Goal: Task Accomplishment & Management: Complete application form

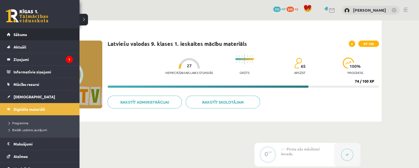
click at [6, 30] on li "Sākums" at bounding box center [40, 34] width 80 height 12
click at [23, 35] on span "Sākums" at bounding box center [21, 34] width 14 height 5
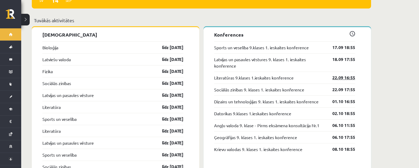
scroll to position [530, 0]
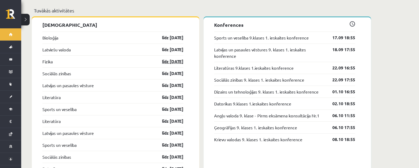
click at [167, 58] on link "līdz [DATE]" at bounding box center [168, 61] width 31 height 6
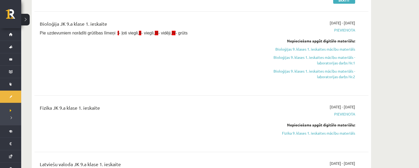
scroll to position [66, 0]
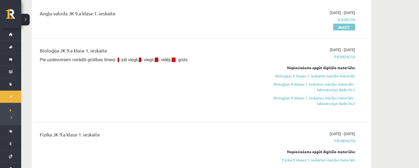
click at [337, 27] on link "Skatīt" at bounding box center [344, 27] width 22 height 7
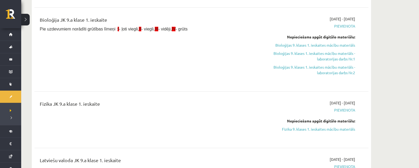
scroll to position [132, 0]
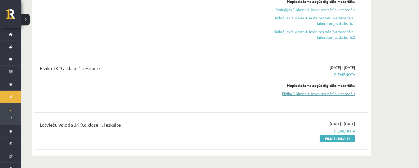
click at [304, 92] on link "Fizika 9. klases 1. ieskaites mācību materiāls" at bounding box center [305, 94] width 100 height 6
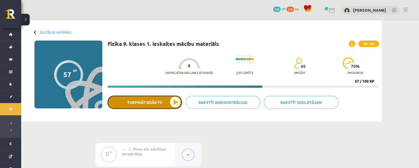
click at [163, 104] on button "Turpināt iesākto" at bounding box center [145, 102] width 74 height 13
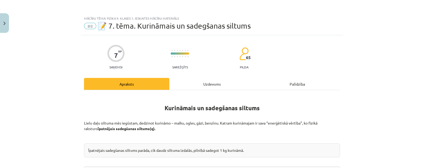
click at [202, 86] on div "Uzdevums" at bounding box center [211, 84] width 85 height 12
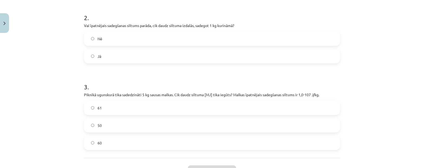
scroll to position [213, 0]
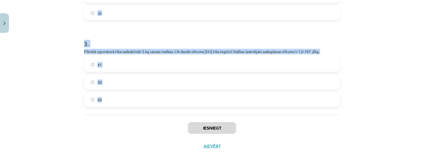
drag, startPoint x: 79, startPoint y: 69, endPoint x: 188, endPoint y: 104, distance: 113.9
copy form "1 . Vai, sadedzinot 1 kg sausas malkas, iegūst vairāk siltuma nekā, sadedzinot …"
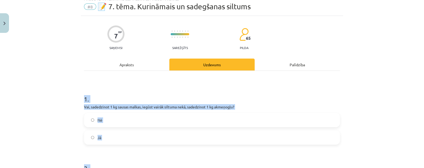
scroll to position [33, 0]
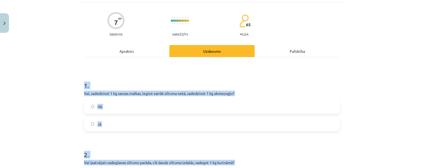
click at [383, 80] on div "Mācību tēma: Fizika 9. klases 1. ieskaites mācību materiāls #8 📝 7. tēma. Kurin…" at bounding box center [212, 84] width 424 height 168
click at [351, 71] on div "Mācību tēma: Fizika 9. klases 1. ieskaites mācību materiāls #8 📝 7. tēma. Kurin…" at bounding box center [212, 84] width 424 height 168
click at [136, 92] on p "Vai, sadedzinot 1 kg sausas malkas, iegūst vairāk siltuma nekā, sadedzinot 1 kg…" at bounding box center [212, 94] width 256 height 6
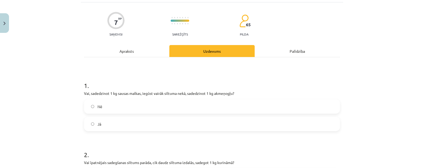
click at [106, 121] on label "Jā" at bounding box center [212, 123] width 255 height 13
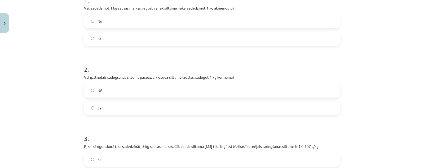
scroll to position [132, 0]
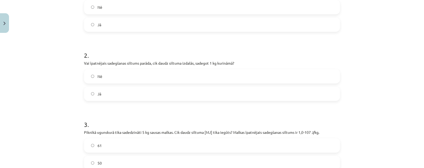
click at [127, 95] on label "Jā" at bounding box center [212, 93] width 255 height 13
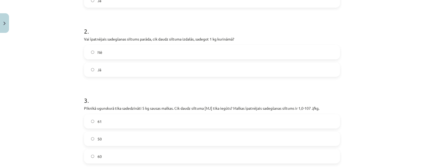
scroll to position [166, 0]
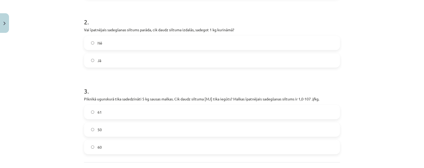
click at [103, 132] on label "50" at bounding box center [212, 129] width 255 height 13
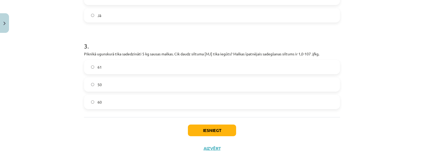
scroll to position [213, 0]
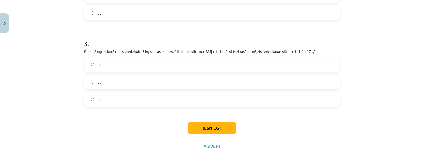
click at [185, 95] on label "60" at bounding box center [212, 99] width 255 height 13
click at [168, 80] on label "50" at bounding box center [212, 82] width 255 height 13
click at [170, 96] on label "60" at bounding box center [212, 99] width 255 height 13
click at [162, 80] on label "50" at bounding box center [212, 82] width 255 height 13
click at [179, 97] on label "60" at bounding box center [212, 99] width 255 height 13
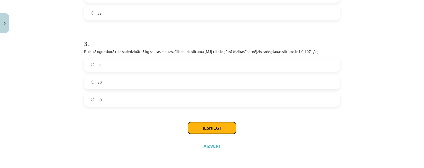
click at [210, 131] on button "Iesniegt" at bounding box center [212, 128] width 48 height 12
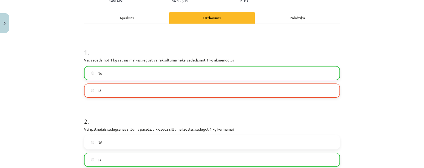
scroll to position [47, 0]
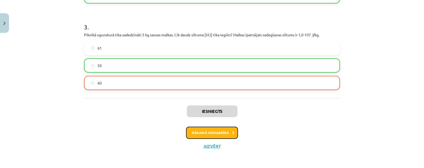
click at [218, 131] on button "Nākamā nodarbība" at bounding box center [212, 133] width 52 height 12
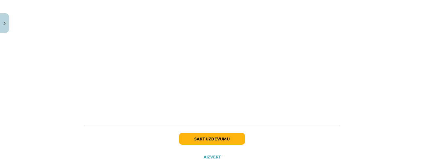
scroll to position [401, 0]
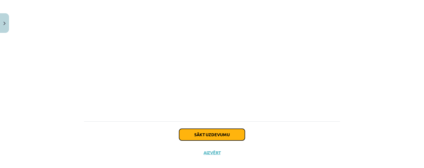
click at [221, 129] on button "Sākt uzdevumu" at bounding box center [212, 135] width 66 height 12
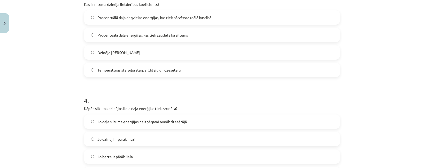
scroll to position [335, 0]
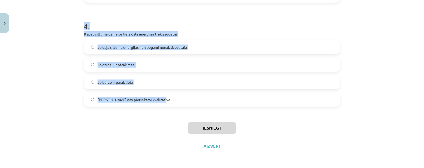
drag, startPoint x: 72, startPoint y: 30, endPoint x: 181, endPoint y: 101, distance: 130.5
click at [188, 104] on div "Mācību tēma: Fizika 9. klases 1. ieskaites mācību materiāls #9 📝 8. tēma. Siltu…" at bounding box center [212, 84] width 424 height 168
copy form "1 . Vai siltuma dzinēji spēj visu siltuma enerģiju no degvielas pārvērst 100% l…"
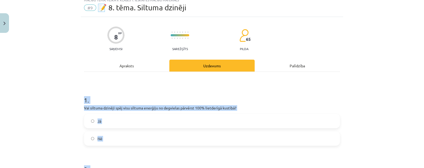
scroll to position [33, 0]
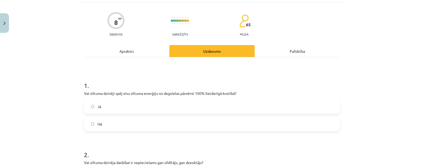
click at [98, 124] on span "Nē" at bounding box center [100, 124] width 5 height 6
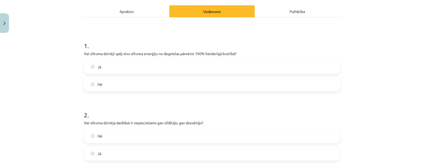
scroll to position [99, 0]
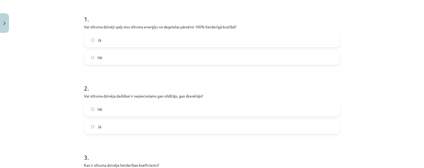
click at [117, 125] on label "Jā" at bounding box center [212, 126] width 255 height 13
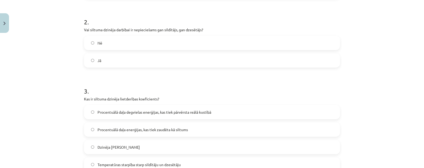
scroll to position [199, 0]
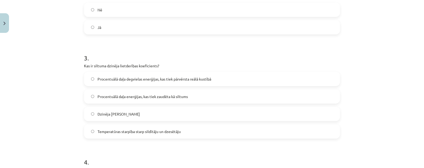
click at [165, 83] on label "Procentuālā daļa degvielas enerģijas, kas tiek pārvērsta reālā kustībā" at bounding box center [212, 78] width 255 height 13
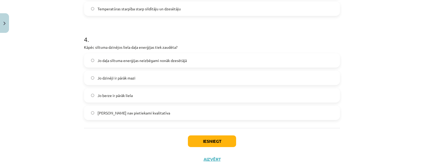
scroll to position [331, 0]
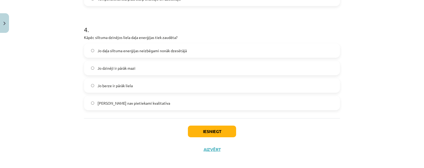
click at [185, 51] on label "Jo daļa siltuma enerģijas neizbēgami nonāk dzesētājā" at bounding box center [212, 50] width 255 height 13
click at [208, 132] on button "Iesniegt" at bounding box center [212, 132] width 48 height 12
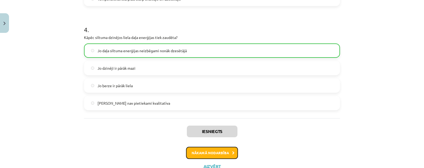
click at [226, 152] on button "Nākamā nodarbība" at bounding box center [212, 153] width 52 height 12
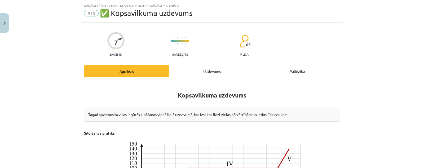
scroll to position [0, 0]
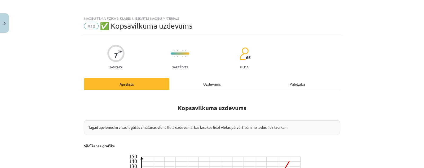
click at [194, 84] on div "Uzdevums" at bounding box center [211, 84] width 85 height 12
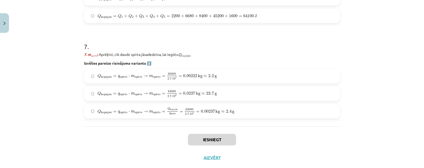
scroll to position [778, 0]
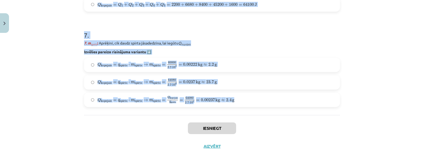
drag, startPoint x: 77, startPoint y: 109, endPoint x: 241, endPoint y: 103, distance: 164.3
click at [241, 105] on div "Mācību tēma: Fizika 9. klases 1. ieskaites mācību materiāls #10 ✅ Kopsavilkuma …" at bounding box center [212, 84] width 424 height 168
copy form "1 . Uzdevums: No ledus līdz tvaikam Aprēķini, cik daudz spirta jāsadedzina spir…"
click at [157, 40] on p "7. m spirts : Aprēķini, cik daudz spirta jāsadedzina, lai iegūtu Q kopējais" at bounding box center [212, 43] width 256 height 6
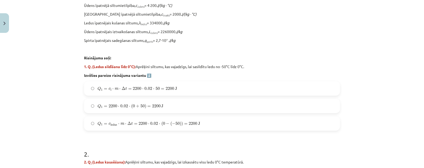
scroll to position [182, 0]
click at [249, 83] on label "Q 1 = c l ⋅ m ⋅ Δ t = 2200 ⋅ 0.02 ⋅ 50 = 2200 J Q 1 = c l ⋅ m ⋅ Δ t = 2200 ⋅ 0.…" at bounding box center [212, 88] width 255 height 13
click at [191, 122] on span "2200" at bounding box center [193, 123] width 8 height 3
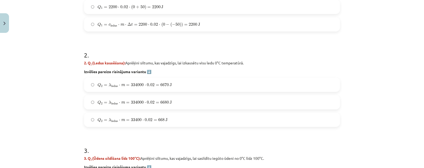
scroll to position [314, 0]
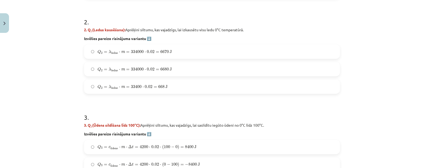
click at [185, 52] on label "Q 2 = λ ledus ⋅ m = 334000 ⋅ 0.02 = 6670 J Q 2 = λ ledus ⋅ m = 334000 ⋅ 0.02 = …" at bounding box center [212, 51] width 255 height 13
click at [179, 68] on label "Q 2 = λ ledus ⋅ m = 334000 ⋅ 0.02 = 6680 J Q 2 = λ ledus ⋅ m = 334000 ⋅ 0.02 = …" at bounding box center [212, 69] width 255 height 13
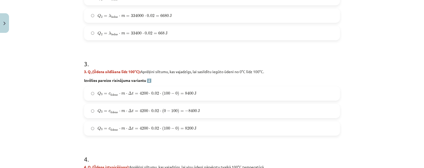
scroll to position [381, 0]
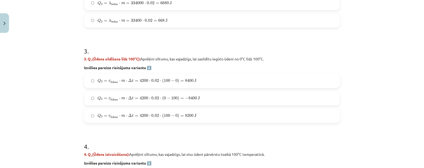
click at [212, 110] on label "Q 3 = c ū dens ⋅ m ⋅ Δ t = 4200 ⋅ 0.02 ⋅ ( 100 − 0 ) = 8200 J Q 3 = c ūdens ⋅ m…" at bounding box center [212, 115] width 255 height 13
click at [219, 78] on label "Q 3 = c ū dens ⋅ m ⋅ Δ t = 4200 ⋅ 0.02 ⋅ ( 100 − 0 ) = 8400 J Q 3 = c ūdens ⋅ m…" at bounding box center [212, 80] width 255 height 13
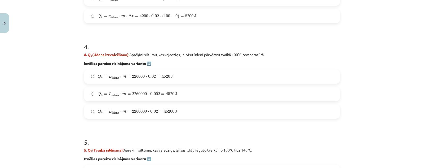
scroll to position [480, 0]
click at [176, 93] on label "Q 4 = L ū dens ⋅ m = 2260000 ⋅ 0.002 = 4520 J Q 4 = L ūdens ⋅ m = 2260000 ⋅ 0.0…" at bounding box center [212, 94] width 255 height 13
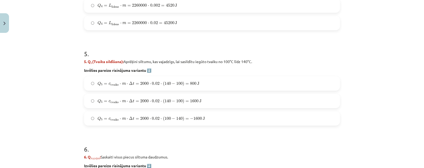
scroll to position [579, 0]
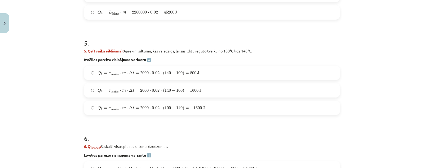
click at [221, 93] on label "Q 5 = c tvaiks ⋅ m ⋅ Δ t = 2000 ⋅ 0.02 ⋅ ( 140 − 100 ) = 1600 J Q 5 = c tvaiks …" at bounding box center [212, 90] width 255 height 13
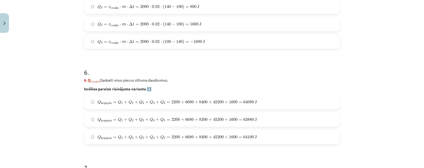
scroll to position [679, 0]
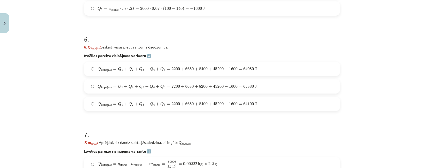
click at [261, 66] on label "Q kopejais = Q 1 + Q 2 + Q 3 + Q 4 + Q 5 = 2200 + 6680 + 8400 + 45200 + 1600 = …" at bounding box center [212, 68] width 255 height 13
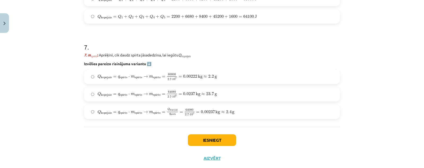
scroll to position [778, 0]
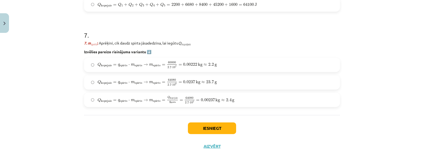
click at [243, 96] on label "Q kopejais = q spirts ⋅ m spirts → m spirts = Q kopejais q spirts = 64080 2.7 ⋅…" at bounding box center [212, 99] width 255 height 13
click at [218, 130] on button "Iesniegt" at bounding box center [212, 129] width 48 height 12
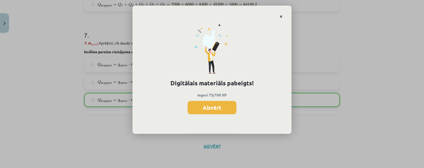
click at [279, 15] on link "Close" at bounding box center [281, 16] width 9 height 10
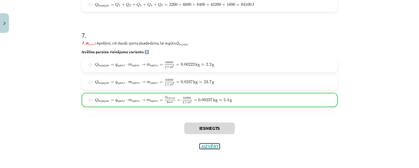
click at [208, 145] on button "Aizvērt" at bounding box center [210, 146] width 20 height 5
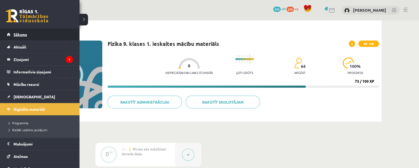
click at [26, 32] on span "Sākums" at bounding box center [21, 34] width 14 height 5
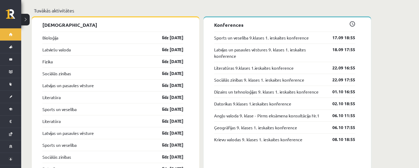
scroll to position [530, 0]
click at [172, 46] on link "līdz [DATE]" at bounding box center [168, 49] width 31 height 6
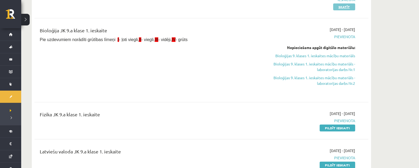
scroll to position [99, 0]
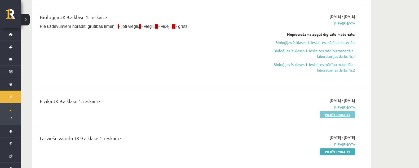
click at [334, 115] on link "Pildīt ieskaiti" at bounding box center [338, 114] width 36 height 7
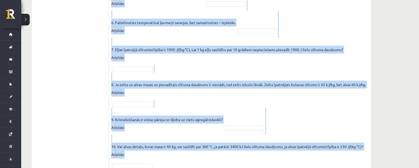
scroll to position [313, 0]
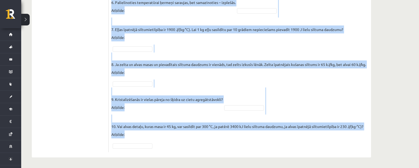
drag, startPoint x: 112, startPoint y: 43, endPoint x: 205, endPoint y: 140, distance: 134.3
copy div "Vai apgalvojums ir patiess? Pieejamie vārdi Jā Jā Nē Nē Jā Nē Jā Jā Nē Jā Jā Nē…"
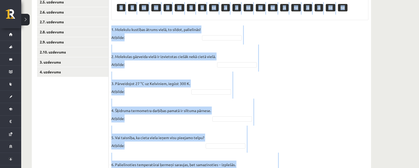
scroll to position [147, 0]
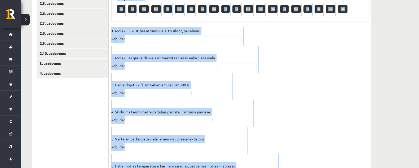
click at [205, 52] on p "2. Molekulas gāzveida vielā ir izvietotas ciešāk nekā cietā vielā. Atbilde:" at bounding box center [163, 58] width 104 height 24
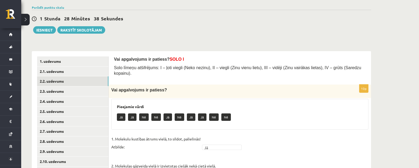
scroll to position [66, 0]
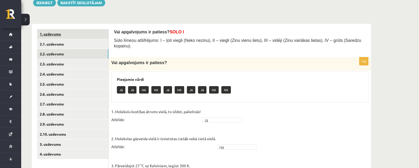
click at [63, 33] on link "1. uzdevums" at bounding box center [72, 34] width 71 height 10
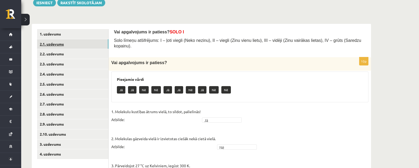
click at [67, 40] on link "2.1. uzdevums" at bounding box center [72, 44] width 71 height 10
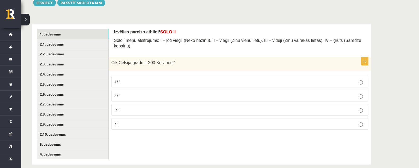
click at [68, 29] on link "1. uzdevums" at bounding box center [72, 34] width 71 height 10
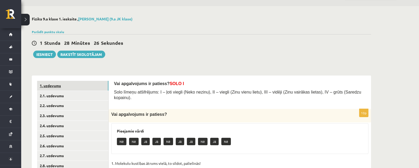
scroll to position [47, 0]
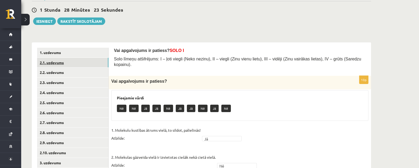
click at [83, 60] on link "2.1. uzdevums" at bounding box center [72, 63] width 71 height 10
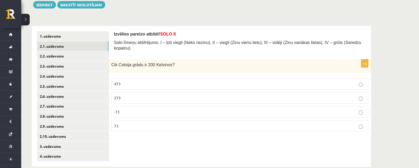
scroll to position [73, 0]
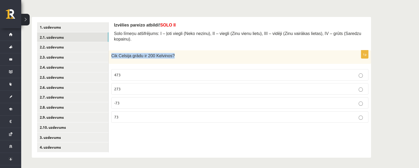
drag, startPoint x: 111, startPoint y: 47, endPoint x: 185, endPoint y: 53, distance: 74.0
click at [185, 53] on div "Cik Celsija grādu ir 200 Kelvinos?" at bounding box center [240, 57] width 263 height 14
copy span "Cik Celsija grādu ir 200 Kelvinos?"
click at [135, 97] on label "-73" at bounding box center [239, 102] width 257 height 11
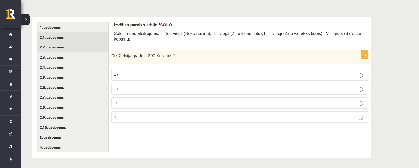
click at [80, 45] on link "2.2. uzdevums" at bounding box center [72, 47] width 71 height 10
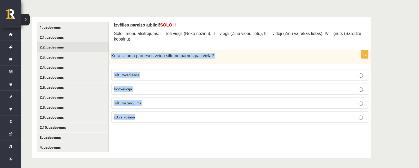
drag, startPoint x: 111, startPoint y: 49, endPoint x: 197, endPoint y: 120, distance: 111.0
click at [197, 120] on div "1p Kurā siltuma pārneses veidā siltumu pārnes pati viela? siltumvadīšana konvek…" at bounding box center [240, 88] width 263 height 77
copy div "Kurā siltuma pārneses veidā siltumu pārnes pati viela? siltumvadīšana konvekcij…"
click at [154, 86] on label "konvekcija" at bounding box center [239, 88] width 257 height 11
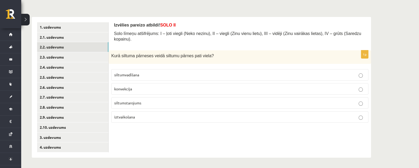
click at [154, 86] on label "konvekcija" at bounding box center [239, 88] width 257 height 11
click at [64, 59] on link "2.3. uzdevums" at bounding box center [72, 57] width 71 height 10
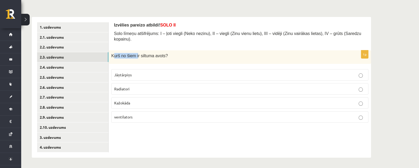
drag, startPoint x: 113, startPoint y: 50, endPoint x: 135, endPoint y: 51, distance: 22.6
click at [135, 54] on span "Kurš no šiem ir siltuma avots?" at bounding box center [139, 56] width 56 height 5
click at [184, 67] on fieldset "Jāņtārpiņs Radiatori Kažokāda ventilators" at bounding box center [239, 96] width 257 height 58
click at [166, 86] on p "Radiatori" at bounding box center [239, 89] width 251 height 6
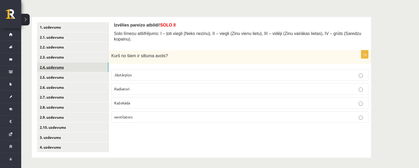
click at [93, 65] on link "2.4. uzdevums" at bounding box center [72, 67] width 71 height 10
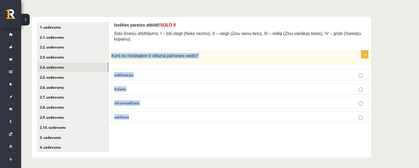
drag, startPoint x: 110, startPoint y: 46, endPoint x: 194, endPoint y: 120, distance: 112.4
click at [194, 120] on div "1p Kurš no minētajiem ir siltuma pārneses veids? sublimācija kušana siltumvadīš…" at bounding box center [240, 88] width 263 height 77
copy div "Kurš no minētajiem ir siltuma pārneses veids? sublimācija kušana siltumvadīšana…"
click at [167, 100] on p "siltumvadīšana" at bounding box center [239, 103] width 251 height 6
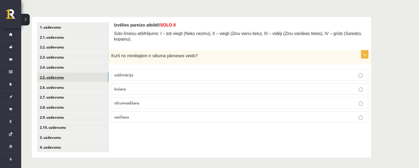
click at [85, 81] on link "2.5. uzdevums" at bounding box center [72, 77] width 71 height 10
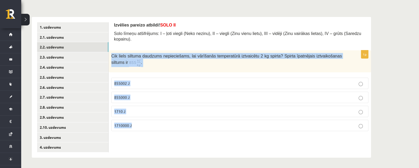
drag, startPoint x: 112, startPoint y: 49, endPoint x: 150, endPoint y: 126, distance: 86.2
click at [150, 126] on div "1p Cik liels siltuma daudzums nepieciešams, lai vārīšanās temperatūrā iztvaicēt…" at bounding box center [240, 92] width 263 height 85
copy div "Cik liels siltuma daudzums nepieciešams, lai vārīšanās temperatūrā iztvaicētu 2…"
click at [172, 130] on div "Izvēlies pareizo atbildi! SOLO II Solo līmeņu atšifrējums: I – ļoti viegli (Nek…" at bounding box center [240, 87] width 263 height 141
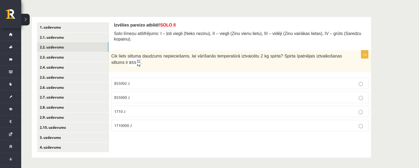
click at [156, 120] on label "1710000 J" at bounding box center [239, 125] width 257 height 11
click at [66, 76] on link "2.5. uzdevums" at bounding box center [72, 77] width 71 height 10
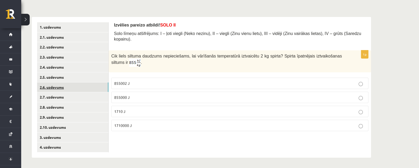
click at [74, 88] on link "2.6. uzdevums" at bounding box center [72, 87] width 71 height 10
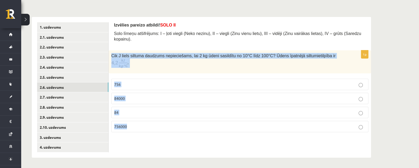
drag, startPoint x: 110, startPoint y: 49, endPoint x: 168, endPoint y: 138, distance: 106.5
click at [168, 138] on div "Izvēlies pareizo atbildi! SOLO II Solo līmeņu atšifrējums: I – ļoti viegli (Nek…" at bounding box center [240, 87] width 263 height 141
copy div "Cik J liels siltuma daudzums nepieciešams, lai 2 kg ūdeni sasildītu no 10°C līd…"
click at [156, 124] on p "756000" at bounding box center [239, 127] width 251 height 6
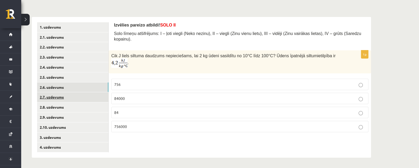
click at [92, 97] on link "2.7. uzdevums" at bounding box center [72, 97] width 71 height 10
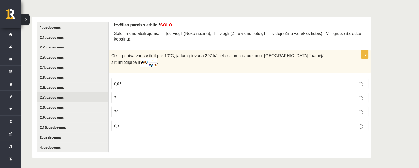
click at [127, 95] on p "3" at bounding box center [239, 98] width 251 height 6
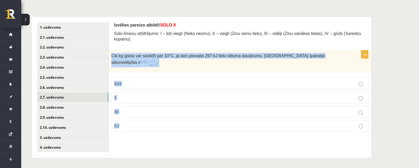
drag, startPoint x: 111, startPoint y: 48, endPoint x: 185, endPoint y: 136, distance: 115.1
click at [185, 136] on div "Izvēlies pareizo atbildi! SOLO II Solo līmeņu atšifrējums: I – ļoti viegli (Nek…" at bounding box center [240, 87] width 263 height 141
copy div "Cik kg gaisa var sasildīt par 10 °C, ja tam pievada 297 kJ lielu siltuma daudzu…"
click at [176, 109] on p "30" at bounding box center [239, 112] width 251 height 6
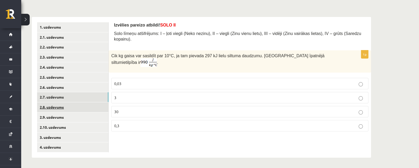
click at [74, 110] on link "2.8. uzdevums" at bounding box center [72, 107] width 71 height 10
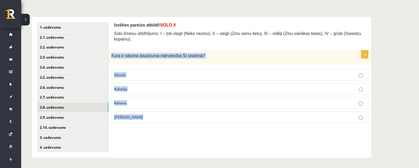
drag, startPoint x: 113, startPoint y: 50, endPoint x: 147, endPoint y: 113, distance: 72.5
click at [147, 116] on div "1p Kura ir siltuma daudzuma mērvienība SI sistēmā ? Džouls Kalorija Kelvins Cel…" at bounding box center [240, 88] width 263 height 77
click at [171, 69] on label "Džouls" at bounding box center [239, 74] width 257 height 11
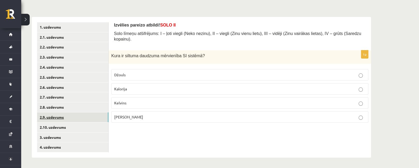
click at [92, 120] on link "2.9. uzdevums" at bounding box center [72, 117] width 71 height 10
click at [139, 72] on p "Kušanā" at bounding box center [239, 75] width 251 height 6
click at [96, 127] on link "2.10. uzdevums" at bounding box center [72, 128] width 71 height 10
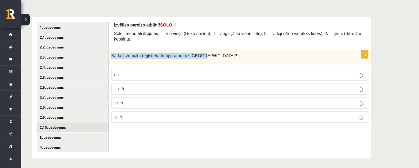
drag, startPoint x: 110, startPoint y: 52, endPoint x: 213, endPoint y: 51, distance: 103.7
click at [213, 51] on div "Kāda ir zemākā reģistrētā temperatūra uz Zemes?" at bounding box center [240, 57] width 263 height 14
copy span "Kāda ir zemākā reģistrētā temperatūra uz Zemes?"
click at [117, 43] on form "Izvēlies pareizo atbildi! SOLO II Solo līmeņu atšifrējums: I – ļoti viegli (Nek…" at bounding box center [240, 74] width 252 height 105
drag, startPoint x: 111, startPoint y: 50, endPoint x: 141, endPoint y: 112, distance: 68.8
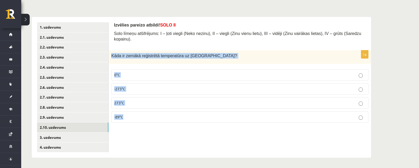
click at [141, 112] on div "1p Kāda ir zemākā reģistrētā temperatūra uz Zemes? 0°C -273°C 273°C -89°C" at bounding box center [240, 88] width 263 height 77
copy div "Kāda ir zemākā reģistrētā temperatūra uz Zemes? 0°C -273°C 273°C -89°C"
click at [135, 114] on p "-89°C" at bounding box center [239, 117] width 251 height 6
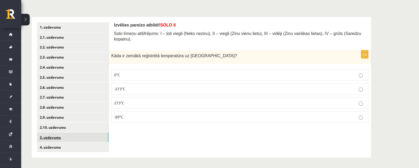
click at [84, 138] on link "3. uzdevums" at bounding box center [72, 138] width 71 height 10
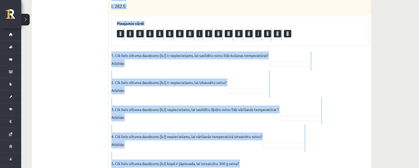
scroll to position [314, 0]
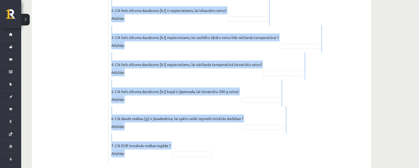
drag, startPoint x: 110, startPoint y: 82, endPoint x: 168, endPoint y: 153, distance: 91.6
copy div "Svina klucīti, kura masa ir 300 g un temperatūra ir - 30 ° C , silda kamēr tas …"
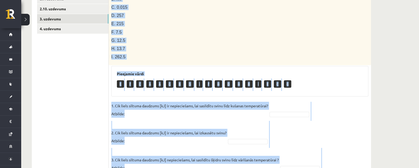
scroll to position [181, 0]
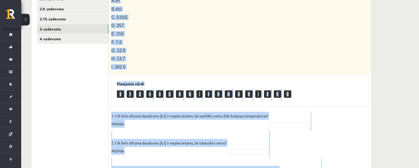
click at [312, 91] on div "Pieejamie vārdi E F C A A G B D I F H D H B I E C G" at bounding box center [239, 91] width 257 height 31
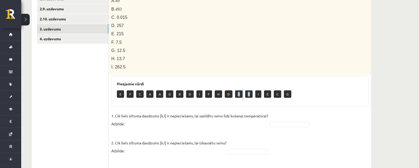
drag, startPoint x: 238, startPoint y: 83, endPoint x: 251, endPoint y: 90, distance: 14.6
click at [251, 90] on div "Pieejamie vārdi E F C A A G B D I F H D H B I E C G" at bounding box center [239, 91] width 257 height 31
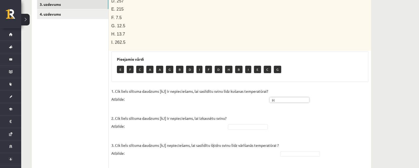
scroll to position [215, 0]
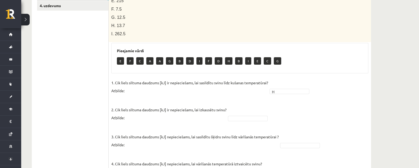
click at [242, 104] on fieldset "1. Cik liels siltuma daudzums [kJ] ir nepieciešams, lai sasildītu svinu līdz ku…" at bounding box center [239, 169] width 257 height 181
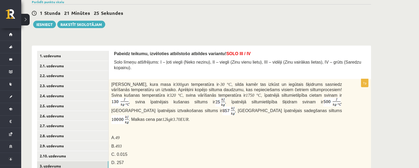
scroll to position [115, 0]
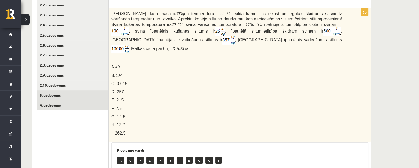
click at [103, 104] on link "4. uzdevums" at bounding box center [72, 105] width 71 height 10
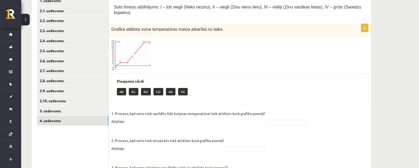
scroll to position [127, 0]
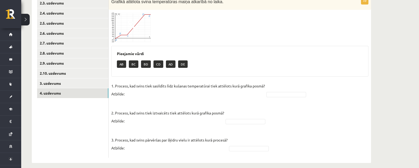
click at [146, 20] on img at bounding box center [131, 27] width 40 height 30
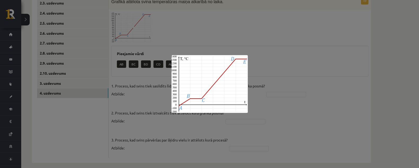
click at [214, 36] on div at bounding box center [209, 84] width 419 height 168
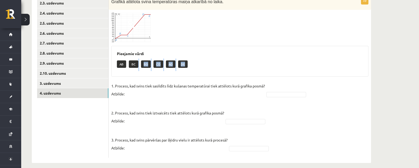
drag, startPoint x: 137, startPoint y: 60, endPoint x: 178, endPoint y: 75, distance: 44.5
click at [178, 75] on div "3p Grafikā attēlota svina temperatūras maiņa atkarībā no laika. Pieejamie vārdi…" at bounding box center [240, 77] width 263 height 162
click at [268, 46] on div "Pieejamie vārdi AB BC BD CD AD DE" at bounding box center [239, 61] width 257 height 31
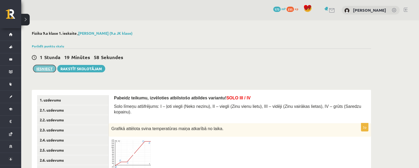
click at [54, 68] on button "Iesniegt" at bounding box center [44, 68] width 23 height 7
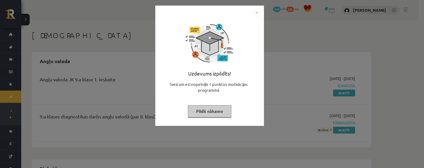
click at [276, 54] on div "Uzdevums izpildīts! Sveicam esi nopelnījis 1 punktus motivācijas programmā Pild…" at bounding box center [212, 84] width 424 height 168
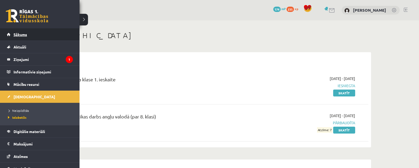
click at [13, 33] on link "Sākums" at bounding box center [40, 34] width 66 height 12
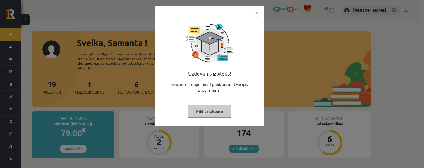
click at [256, 13] on img "Close" at bounding box center [257, 13] width 8 height 8
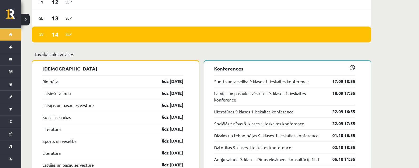
scroll to position [497, 0]
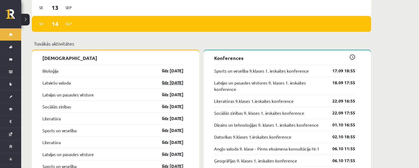
click at [174, 80] on link "līdz 15.09.25" at bounding box center [168, 83] width 31 height 6
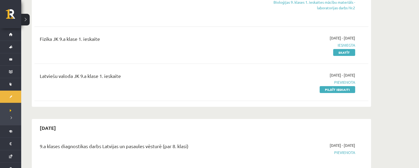
scroll to position [166, 0]
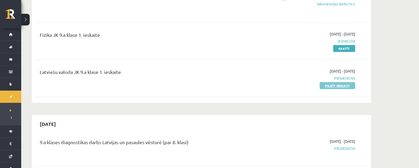
click at [351, 85] on link "Pildīt ieskaiti" at bounding box center [338, 85] width 36 height 7
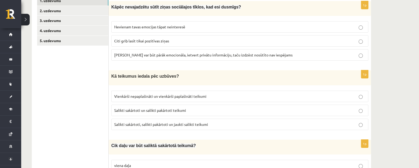
scroll to position [66, 0]
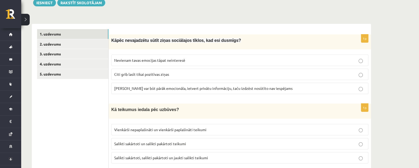
drag, startPoint x: 232, startPoint y: 26, endPoint x: 225, endPoint y: 34, distance: 10.7
click at [279, 90] on p "[PERSON_NAME] var būt pārāk emocionāla, ietvert privātu informāciju, taču izdzē…" at bounding box center [239, 89] width 251 height 6
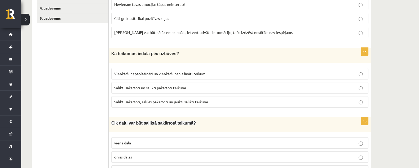
scroll to position [132, 0]
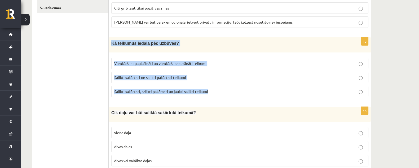
drag, startPoint x: 109, startPoint y: 42, endPoint x: 216, endPoint y: 96, distance: 119.7
click at [216, 96] on div "1p Kā teikumus iedala pēc uzbūves? Vienkārši nepaplašināti un vienkārši paplaši…" at bounding box center [240, 69] width 263 height 64
copy div "Kā teikumus iedala pēc uzbūves? Vienkārši nepaplašināti un vienkārši paplašināt…"
click at [237, 89] on p "Salikti sakārtoti, salikti pakārtoti un jaukti salikti teikumi" at bounding box center [239, 92] width 251 height 6
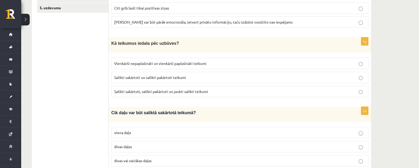
scroll to position [199, 0]
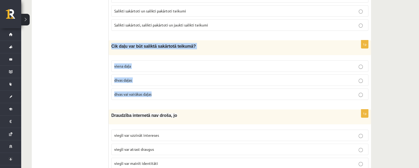
drag, startPoint x: 110, startPoint y: 45, endPoint x: 210, endPoint y: 99, distance: 114.1
click at [210, 99] on div "1p Cik daļu var būt saliktā sakārtotā teikumā? viena daļa divas daļas divas vai…" at bounding box center [240, 72] width 263 height 64
copy div "Cik daļu var būt saliktā sakārtotā teikumā? viena daļa divas daļas divas vai va…"
click at [169, 92] on p "divas vai vairākas daļas" at bounding box center [239, 94] width 251 height 6
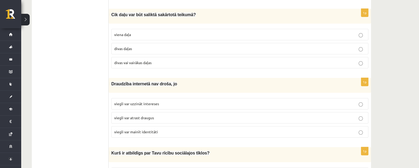
scroll to position [265, 0]
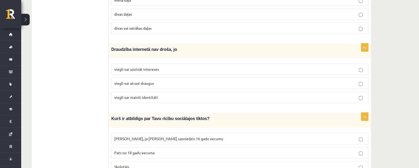
click at [166, 95] on p "viegli var mainīt identitāti" at bounding box center [239, 98] width 251 height 6
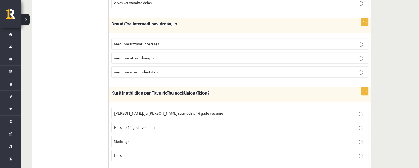
scroll to position [331, 0]
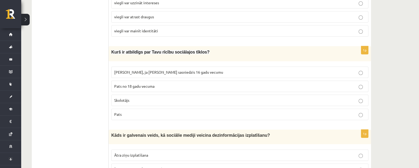
click at [159, 112] on p "Pats" at bounding box center [239, 115] width 251 height 6
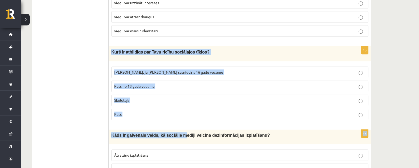
drag, startPoint x: 110, startPoint y: 47, endPoint x: 174, endPoint y: 123, distance: 99.5
copy form "Kurš ir atbildīgs par Tavu rīcību sociālajos tīklos? Vecāki, ja neesmu sasniedz…"
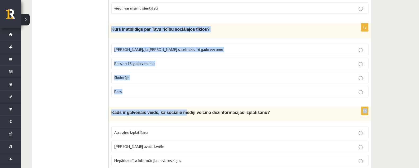
scroll to position [398, 0]
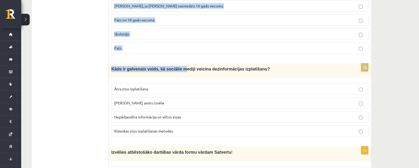
click at [154, 71] on div "Kāds ir galvenais veids, kā sociālie mediji veicina dezinformācijas izplatīšanu?" at bounding box center [240, 70] width 263 height 15
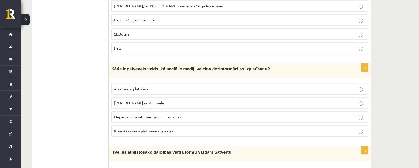
click at [179, 87] on p "Ātra ziņu izplatīšana" at bounding box center [239, 89] width 251 height 6
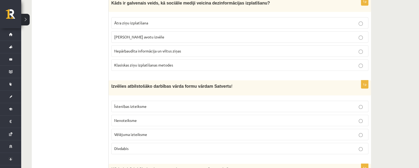
scroll to position [497, 0]
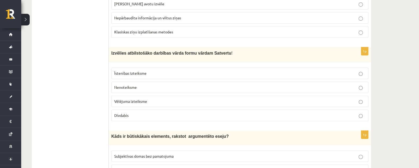
click at [181, 85] on p "Nenoteiksme" at bounding box center [239, 88] width 251 height 6
click at [176, 68] on label "Īstenības izteiksme" at bounding box center [239, 73] width 257 height 11
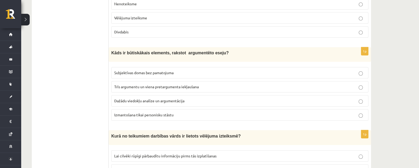
scroll to position [597, 0]
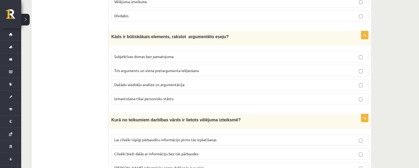
click at [200, 82] on p "Dažādu viedokļu analīze un argumentācija" at bounding box center [239, 85] width 251 height 6
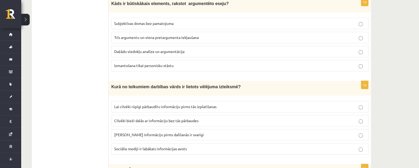
scroll to position [663, 0]
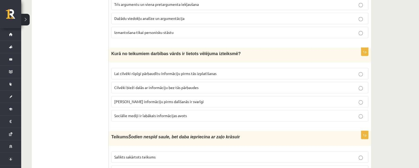
click at [225, 71] on p "Lai cilvēki rūpīgi pārbaudītu informāciju pirms tās izplatīšanas" at bounding box center [239, 74] width 251 height 6
click at [205, 86] on label "Cilvēki bieži dalās ar informāciju bez tās pārbaudes" at bounding box center [239, 87] width 257 height 11
click at [216, 71] on span "Lai cilvēki rūpīgi pārbaudītu informāciju pirms tās izplatīšanas" at bounding box center [165, 73] width 102 height 5
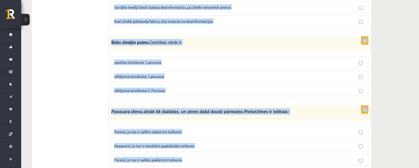
scroll to position [1443, 0]
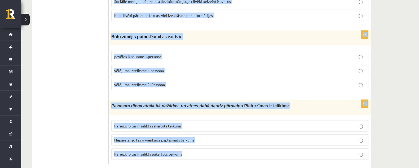
drag, startPoint x: 111, startPoint y: 45, endPoint x: 242, endPoint y: 160, distance: 174.7
copy form "Teikums Šodien nespīd saule, bet daba iepriecina ar zaļo krāsu ir Salikts sakār…"
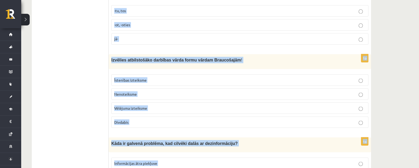
scroll to position [1178, 0]
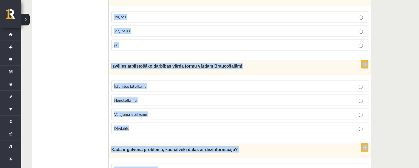
click at [195, 64] on span "Izvēlies atbilstošāko darbības vārda formu vārdam Braucošajām" at bounding box center [176, 66] width 130 height 5
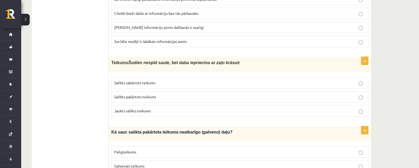
scroll to position [747, 0]
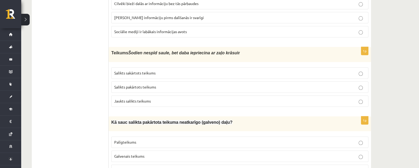
click at [182, 70] on p "Salikts sakārtots teikums" at bounding box center [239, 73] width 251 height 6
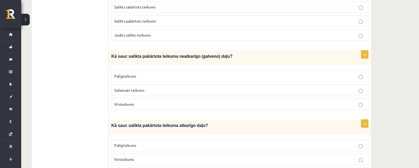
scroll to position [813, 0]
click at [153, 84] on label "Galvenais teikums" at bounding box center [239, 89] width 257 height 11
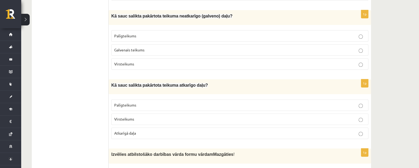
scroll to position [880, 0]
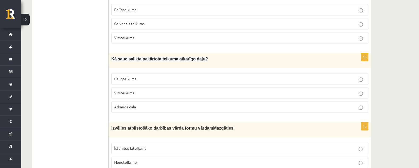
click at [169, 76] on p "Palīgteikums" at bounding box center [239, 79] width 251 height 6
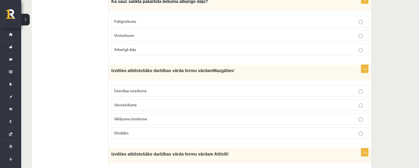
scroll to position [946, 0]
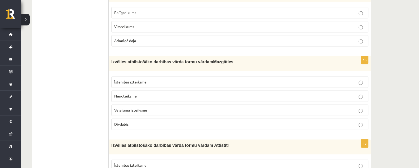
click at [183, 90] on label "Nenoteiksme" at bounding box center [239, 95] width 257 height 11
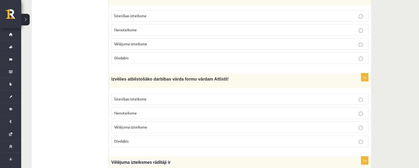
scroll to position [1045, 0]
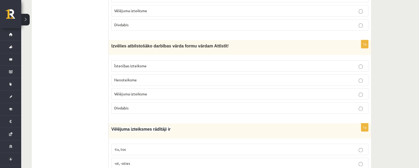
click at [157, 105] on p "Divdabis" at bounding box center [239, 108] width 251 height 6
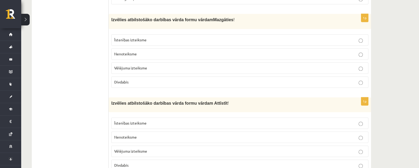
scroll to position [979, 0]
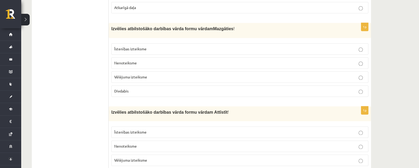
click at [191, 46] on p "Īstenības izteiksme" at bounding box center [239, 49] width 251 height 6
drag, startPoint x: 191, startPoint y: 88, endPoint x: 197, endPoint y: 125, distance: 38.5
drag, startPoint x: 197, startPoint y: 125, endPoint x: 197, endPoint y: 119, distance: 6.7
drag, startPoint x: 197, startPoint y: 119, endPoint x: 98, endPoint y: 88, distance: 103.4
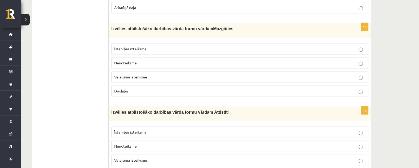
click at [184, 74] on p "Vēlējuma izteiksme" at bounding box center [239, 77] width 251 height 6
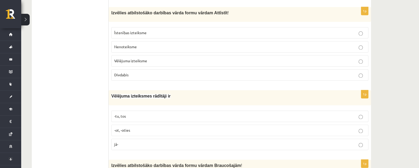
scroll to position [1112, 0]
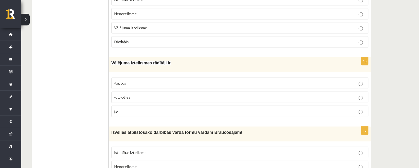
click at [170, 80] on p "-tu, tos" at bounding box center [239, 83] width 251 height 6
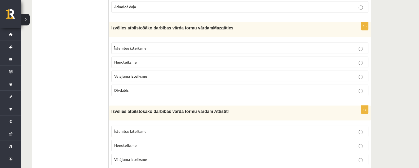
scroll to position [979, 0]
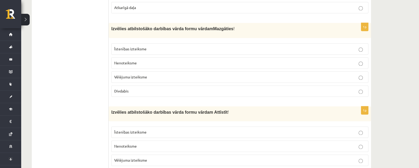
click at [150, 43] on label "Īstenības izteiksme" at bounding box center [239, 48] width 257 height 11
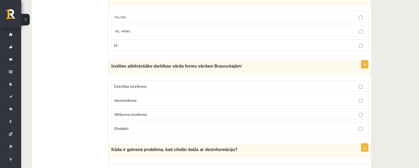
scroll to position [1211, 0]
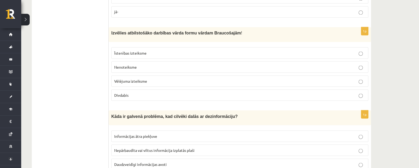
click at [162, 50] on p "Īstenības izteiksme" at bounding box center [239, 53] width 251 height 6
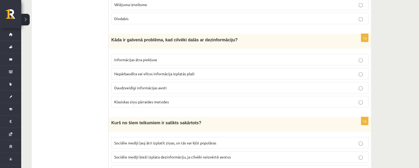
scroll to position [1244, 0]
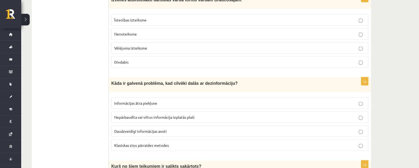
click at [167, 56] on label "Divdabis" at bounding box center [239, 61] width 257 height 11
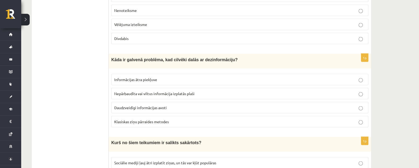
scroll to position [1277, 0]
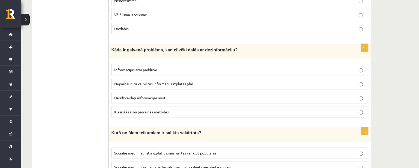
click at [162, 67] on fieldset "Informācijas ātra piekļuve Nepārbaudīta vai viltus informācija izplatās plaši D…" at bounding box center [239, 91] width 257 height 58
click at [198, 78] on label "Nepārbaudīta vai viltus informācija izplatās plaši" at bounding box center [239, 83] width 257 height 11
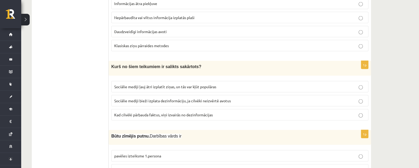
scroll to position [1377, 0]
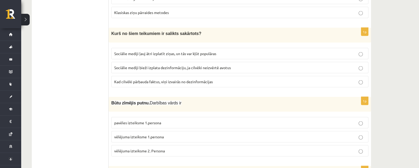
click at [182, 51] on span "Sociālie mediji ļauj ātri izplatīt ziņas, un tās var kļūt populāras" at bounding box center [165, 53] width 102 height 5
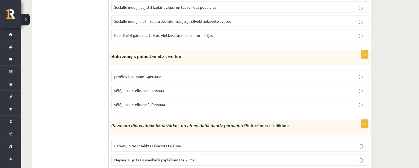
scroll to position [1443, 0]
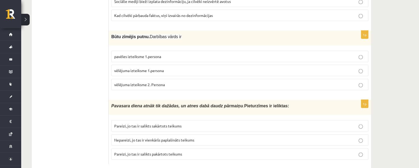
click at [124, 65] on label "vēlējuma izteiksme 1.persona" at bounding box center [239, 70] width 257 height 11
click at [175, 138] on span "Nepareizi, jo tas ir vienkāršs paplašināts teikums" at bounding box center [154, 140] width 80 height 5
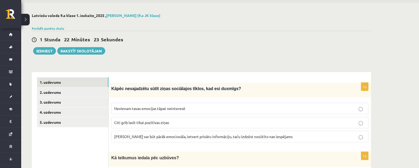
scroll to position [0, 0]
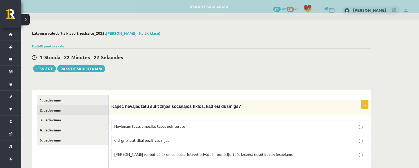
click at [76, 110] on link "2. uzdevums" at bounding box center [72, 110] width 71 height 10
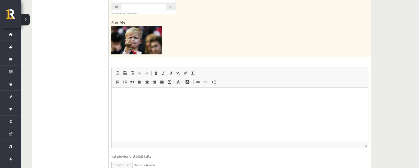
scroll to position [340, 0]
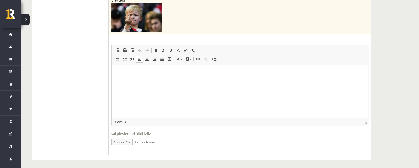
click at [155, 81] on html at bounding box center [240, 73] width 257 height 16
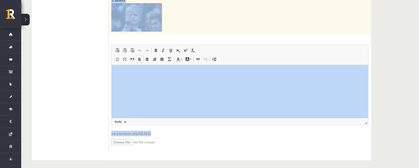
drag, startPoint x: 111, startPoint y: 31, endPoint x: 266, endPoint y: 175, distance: 211.4
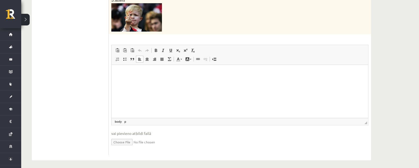
drag, startPoint x: 92, startPoint y: 41, endPoint x: 195, endPoint y: 133, distance: 138.0
click at [195, 133] on span "vai pievieno atbildi failā" at bounding box center [239, 134] width 257 height 6
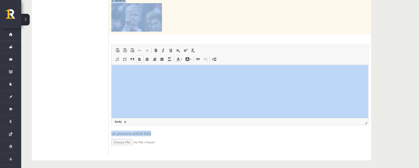
drag, startPoint x: 111, startPoint y: 105, endPoint x: 185, endPoint y: 143, distance: 83.5
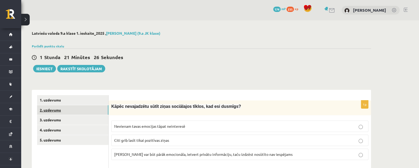
click at [88, 114] on link "2. uzdevums" at bounding box center [72, 110] width 71 height 10
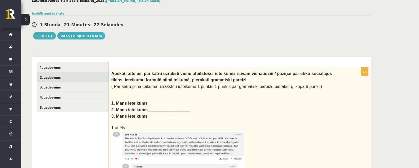
scroll to position [66, 0]
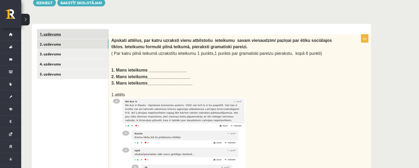
click at [101, 37] on link "1. uzdevums" at bounding box center [72, 34] width 71 height 10
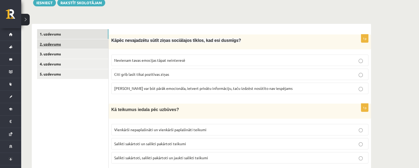
click at [96, 46] on link "2. uzdevums" at bounding box center [72, 44] width 71 height 10
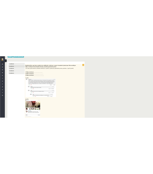
scroll to position [67, 0]
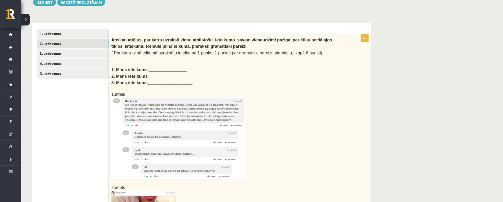
drag, startPoint x: 388, startPoint y: 1, endPoint x: 348, endPoint y: 105, distance: 111.5
click at [353, 106] on div "Apskati attēlus, par katru uzraksti vienu atbilstošu ieteikumu savam vienaudzim…" at bounding box center [240, 170] width 263 height 273
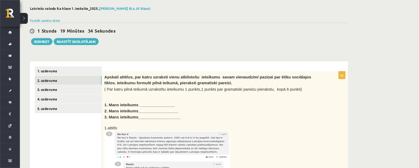
scroll to position [35, 0]
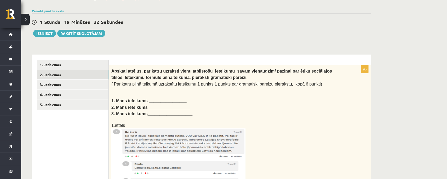
drag, startPoint x: 155, startPoint y: 99, endPoint x: 277, endPoint y: 123, distance: 124.2
drag, startPoint x: 277, startPoint y: 123, endPoint x: 283, endPoint y: 141, distance: 19.5
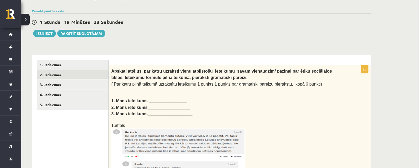
drag, startPoint x: 283, startPoint y: 141, endPoint x: 240, endPoint y: 35, distance: 114.7
click at [240, 35] on div "1 Stunda 19 Minūtes 28 Sekundes Ieskaite saglabāta! Iesniegt Rakstīt skolotājam" at bounding box center [201, 25] width 339 height 24
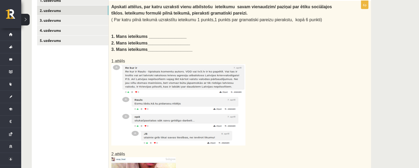
scroll to position [102, 0]
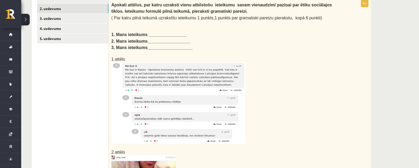
click at [153, 34] on b "1. Mans ieteikums ________________" at bounding box center [148, 34] width 75 height 5
click at [148, 33] on b "1. Mans ieteikums ________________" at bounding box center [148, 34] width 75 height 5
click at [146, 33] on b "1. Mans ieteikums ________________" at bounding box center [148, 34] width 75 height 5
click at [145, 33] on b "1. Mans ieteikums ________________" at bounding box center [148, 34] width 75 height 5
drag, startPoint x: 145, startPoint y: 33, endPoint x: 311, endPoint y: 71, distance: 170.2
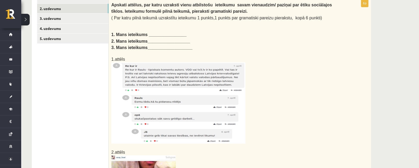
click at [311, 71] on p at bounding box center [226, 102] width 231 height 81
click at [143, 32] on b "1. Mans ieteikums ________________" at bounding box center [148, 34] width 75 height 5
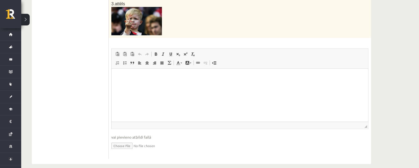
scroll to position [340, 0]
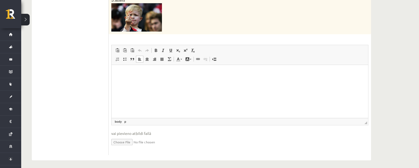
click at [140, 68] on html at bounding box center [240, 73] width 257 height 16
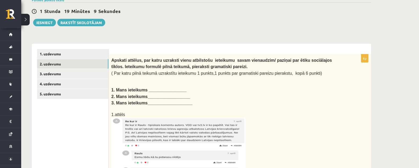
scroll to position [41, 0]
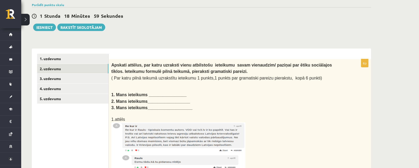
drag, startPoint x: 145, startPoint y: 92, endPoint x: 288, endPoint y: 107, distance: 143.4
click at [289, 107] on p "3. Mans ieteikums___________________" at bounding box center [226, 107] width 231 height 6
drag, startPoint x: 173, startPoint y: 89, endPoint x: 161, endPoint y: 91, distance: 12.1
click at [161, 93] on b "1. Mans ieteikums ________________" at bounding box center [148, 95] width 75 height 5
click at [177, 93] on b "1. Mans ieteikums ________________" at bounding box center [148, 95] width 75 height 5
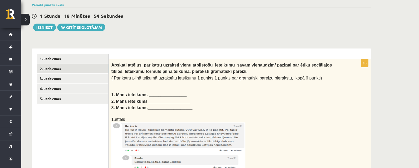
click at [164, 95] on b "1. Mans ieteikums ________________" at bounding box center [148, 95] width 75 height 5
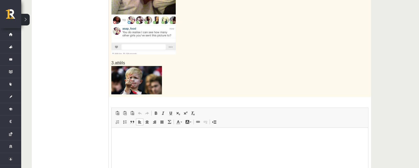
scroll to position [340, 0]
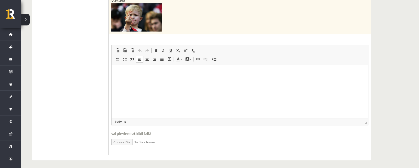
click at [119, 72] on p "Editor, wiswyg-editor-user-answer-47024884215780" at bounding box center [240, 73] width 246 height 6
click at [131, 72] on span "Paste" at bounding box center [133, 73] width 16 height 8
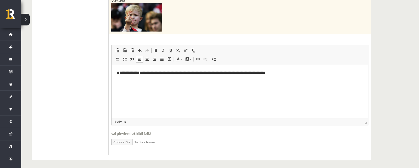
click at [120, 72] on p "**********" at bounding box center [240, 73] width 246 height 6
click at [141, 71] on b "**********" at bounding box center [131, 72] width 20 height 3
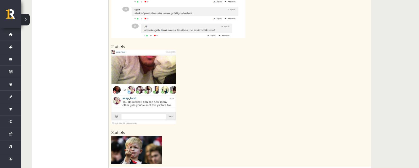
scroll to position [307, 0]
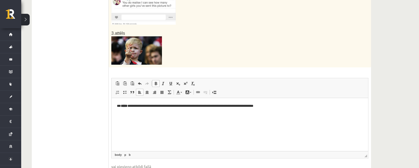
click at [131, 106] on p "**********" at bounding box center [240, 106] width 246 height 6
click at [120, 111] on html "**********" at bounding box center [240, 106] width 257 height 16
click at [119, 112] on html "**********" at bounding box center [240, 106] width 257 height 16
drag, startPoint x: 119, startPoint y: 110, endPoint x: 182, endPoint y: 103, distance: 63.8
click at [122, 109] on html "**********" at bounding box center [240, 106] width 257 height 16
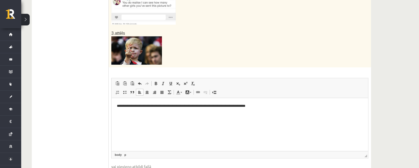
click at [265, 108] on p "**********" at bounding box center [240, 106] width 246 height 6
click at [134, 116] on span "Paste" at bounding box center [136, 117] width 16 height 8
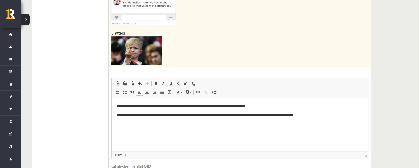
click at [120, 114] on p "**********" at bounding box center [240, 115] width 246 height 6
click at [324, 115] on p "**********" at bounding box center [240, 115] width 246 height 6
click at [134, 124] on span "Paste" at bounding box center [135, 125] width 16 height 8
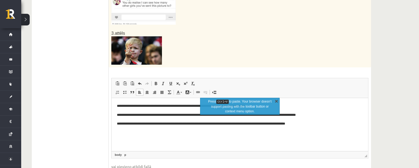
click at [276, 102] on link "X" at bounding box center [276, 100] width 5 height 5
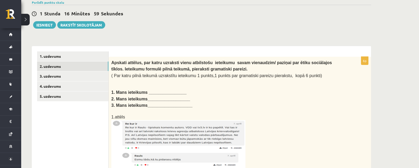
scroll to position [41, 0]
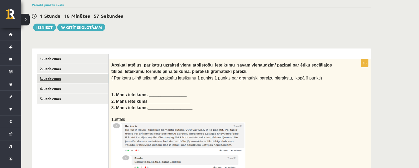
click at [95, 76] on link "3. uzdevums" at bounding box center [72, 79] width 71 height 10
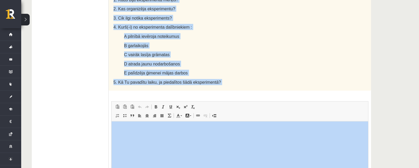
scroll to position [386, 0]
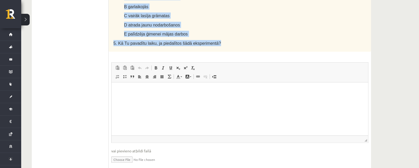
drag, startPoint x: 112, startPoint y: 107, endPoint x: 218, endPoint y: 25, distance: 133.3
copy div "Lasi tekstu un veic uzdevumus! Cik grūta ir dzīve bez sociālajiem tīkliem? Daud…"
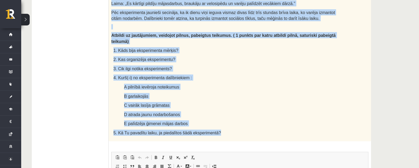
scroll to position [286, 0]
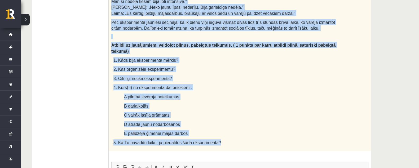
click at [268, 112] on p "C vairāk lasīja grāmatas" at bounding box center [233, 115] width 218 height 6
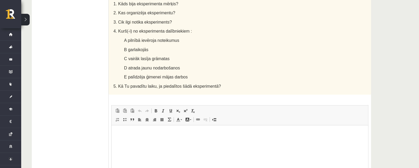
scroll to position [353, 0]
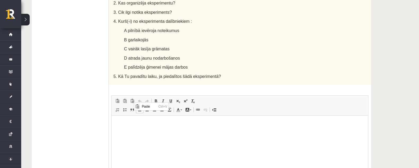
click at [124, 122] on p "Editor, wiswyg-editor-user-answer-47024961629780" at bounding box center [240, 124] width 246 height 6
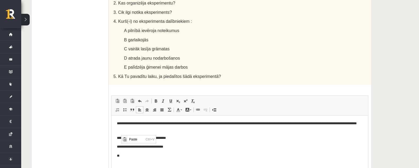
click at [161, 159] on html "**********" at bounding box center [240, 139] width 257 height 49
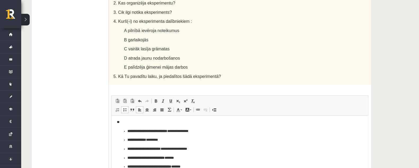
click at [167, 130] on b "**********" at bounding box center [148, 130] width 40 height 3
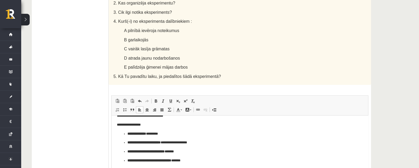
click at [120, 125] on p "**********" at bounding box center [237, 125] width 241 height 6
click at [150, 133] on p "**********" at bounding box center [238, 134] width 220 height 6
click at [166, 133] on p "**********" at bounding box center [237, 134] width 241 height 6
click at [169, 143] on p "**********" at bounding box center [238, 143] width 220 height 6
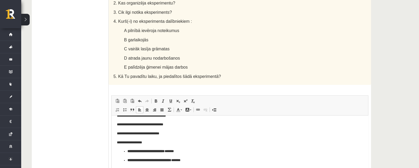
scroll to position [13, 0]
drag, startPoint x: 178, startPoint y: 150, endPoint x: 180, endPoint y: 152, distance: 2.8
click at [178, 150] on p "**********" at bounding box center [238, 152] width 220 height 6
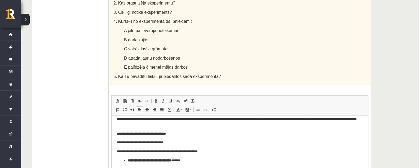
scroll to position [4, 0]
click at [171, 160] on b "**********" at bounding box center [150, 160] width 44 height 3
click at [185, 160] on p "**********" at bounding box center [238, 161] width 220 height 6
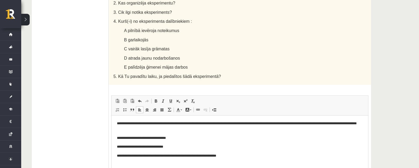
scroll to position [386, 0]
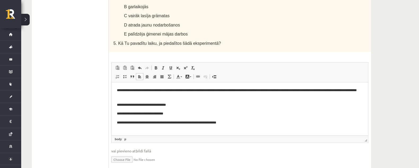
click at [233, 123] on p "**********" at bounding box center [240, 123] width 246 height 6
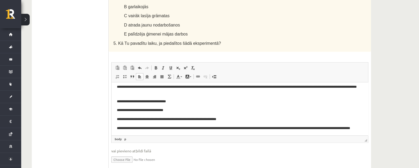
click at [175, 128] on p "**********" at bounding box center [237, 130] width 241 height 11
click at [147, 134] on p "**********" at bounding box center [237, 130] width 241 height 11
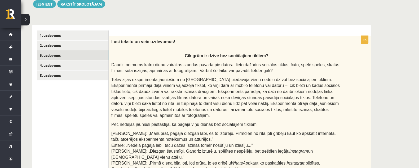
scroll to position [54, 0]
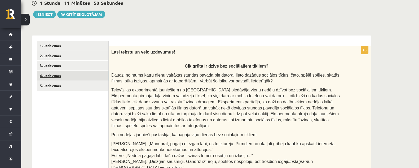
click at [100, 75] on link "4. uzdevums" at bounding box center [72, 76] width 71 height 10
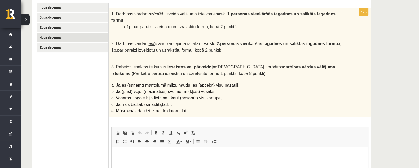
scroll to position [49, 0]
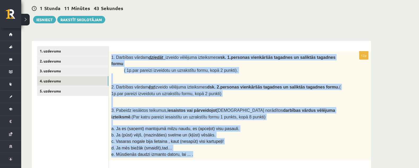
drag, startPoint x: 111, startPoint y: 56, endPoint x: 234, endPoint y: 149, distance: 154.1
click at [234, 149] on div "1. Darbības vārdam dziedāt izveido vēlējuma izteiksmes vsk. 1.personas vienkārš…" at bounding box center [240, 105] width 263 height 109
copy div "1. Darbības vārdam dziedāt izveido vēlējuma izteiksmes vsk. 1.personas vienkārš…"
click at [246, 132] on p "b. Ja (pūst) vējš, (mazināties) svelme un (kļūst) vēsāks." at bounding box center [226, 135] width 231 height 6
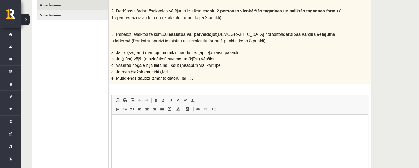
scroll to position [149, 0]
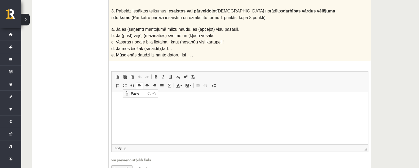
click at [121, 97] on p "Editor, wiswyg-editor-user-answer-47024926049940" at bounding box center [240, 100] width 246 height 6
click at [124, 107] on html "**" at bounding box center [240, 99] width 257 height 16
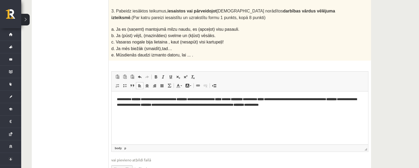
click at [147, 100] on p "**********" at bounding box center [240, 102] width 246 height 11
click at [161, 113] on html "**********" at bounding box center [240, 102] width 257 height 22
click at [133, 100] on p "**********" at bounding box center [240, 102] width 246 height 11
drag, startPoint x: 204, startPoint y: 101, endPoint x: 220, endPoint y: 101, distance: 15.9
click at [205, 100] on p "**********" at bounding box center [240, 102] width 246 height 11
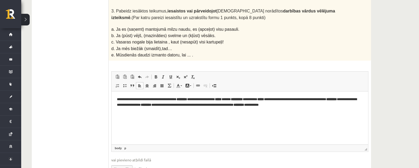
click at [207, 99] on p "**********" at bounding box center [240, 102] width 246 height 11
click at [206, 99] on p "**********" at bounding box center [240, 102] width 246 height 11
click at [242, 100] on p "**********" at bounding box center [240, 102] width 246 height 11
click at [253, 113] on html "**********" at bounding box center [240, 102] width 257 height 22
click at [233, 99] on p "**********" at bounding box center [240, 102] width 246 height 11
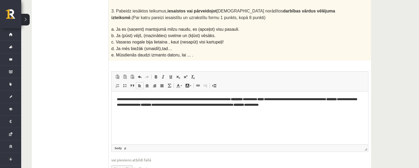
click at [268, 99] on p "**********" at bounding box center [240, 102] width 246 height 11
click at [268, 113] on html "**********" at bounding box center [240, 102] width 257 height 22
click at [249, 98] on p "**********" at bounding box center [240, 102] width 246 height 11
click at [249, 99] on p "**********" at bounding box center [240, 102] width 246 height 11
click at [268, 100] on p "**********" at bounding box center [240, 102] width 246 height 11
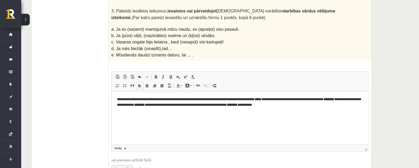
click at [292, 99] on p "**********" at bounding box center [240, 102] width 246 height 11
click at [283, 113] on html "**********" at bounding box center [240, 102] width 257 height 22
click at [281, 100] on p "**********" at bounding box center [240, 102] width 246 height 11
click at [133, 104] on p "**********" at bounding box center [240, 102] width 246 height 11
click at [128, 110] on html "**********" at bounding box center [240, 102] width 257 height 22
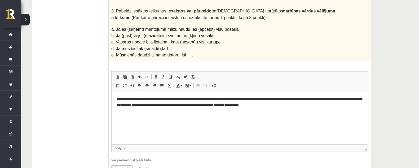
click at [116, 104] on html "**********" at bounding box center [240, 102] width 257 height 22
drag, startPoint x: 361, startPoint y: 100, endPoint x: 368, endPoint y: 102, distance: 6.4
click at [363, 100] on p "**********" at bounding box center [240, 102] width 246 height 11
click at [202, 105] on p "**********" at bounding box center [240, 102] width 246 height 11
click at [202, 113] on html "**********" at bounding box center [240, 102] width 257 height 22
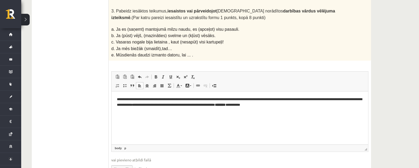
click at [187, 106] on p "**********" at bounding box center [240, 102] width 246 height 11
click at [197, 104] on p "**********" at bounding box center [240, 102] width 246 height 11
click at [198, 105] on p "**********" at bounding box center [240, 102] width 246 height 11
click at [200, 104] on p "**********" at bounding box center [240, 102] width 246 height 11
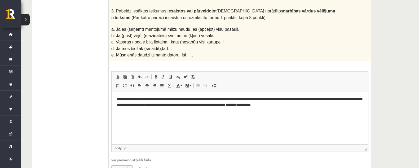
click at [307, 106] on p "**********" at bounding box center [240, 102] width 246 height 11
drag, startPoint x: 213, startPoint y: 6, endPoint x: 329, endPoint y: 78, distance: 136.8
click at [331, 75] on span "Editor toolbars Paste Keyboard shortcut Ctrl+V Paste as plain text Keyboard sho…" at bounding box center [240, 82] width 257 height 20
click at [291, 113] on html "**********" at bounding box center [240, 102] width 257 height 22
click at [295, 104] on p "**********" at bounding box center [240, 102] width 246 height 11
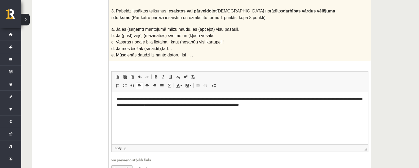
click at [293, 106] on p "**********" at bounding box center [240, 102] width 246 height 11
click at [299, 113] on html "**********" at bounding box center [240, 102] width 257 height 22
click at [120, 100] on p "**********" at bounding box center [240, 102] width 246 height 11
click at [224, 99] on p "**********" at bounding box center [240, 102] width 246 height 11
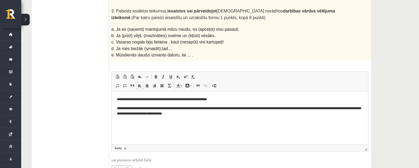
click at [194, 109] on p "**********" at bounding box center [240, 111] width 246 height 11
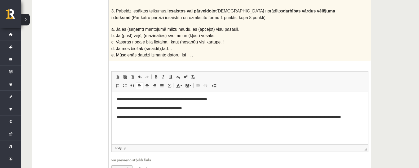
click at [207, 117] on p "**********" at bounding box center [240, 120] width 246 height 11
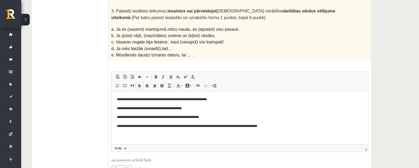
click at [187, 126] on p "**********" at bounding box center [240, 127] width 246 height 6
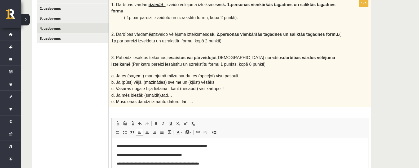
scroll to position [69, 0]
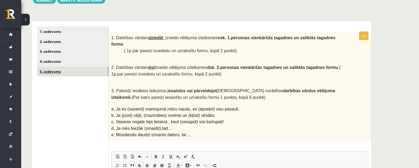
click at [74, 74] on link "5. uzdevums" at bounding box center [72, 72] width 71 height 10
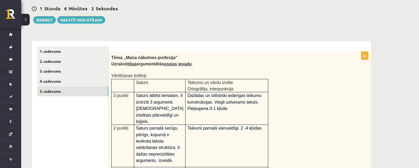
scroll to position [82, 0]
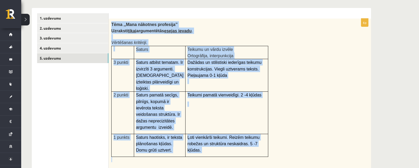
drag, startPoint x: 111, startPoint y: 23, endPoint x: 228, endPoint y: 155, distance: 176.2
click at [228, 155] on div "Tēma ,,Mana nākotnes profesija’’ Uzraksti tikai argumentētās esejas ievadu . Vē…" at bounding box center [240, 94] width 263 height 151
copy div "Tēma ,,Mana nākotnes profesija’’ Uzraksti tikai argumentētās esejas ievadu . Vē…"
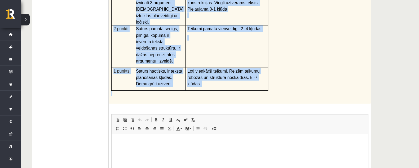
scroll to position [181, 0]
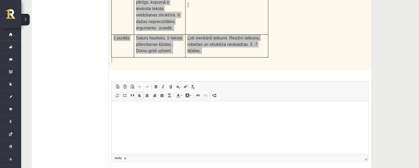
drag, startPoint x: 187, startPoint y: 115, endPoint x: 156, endPoint y: 113, distance: 31.6
click at [164, 116] on html at bounding box center [240, 109] width 257 height 16
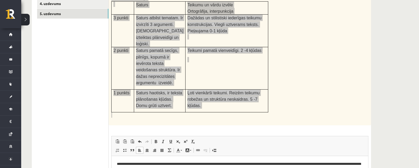
scroll to position [148, 0]
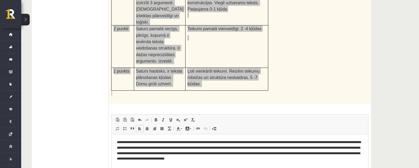
click at [117, 142] on p "**********" at bounding box center [240, 151] width 246 height 22
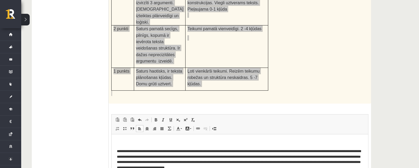
click at [167, 142] on p "Editor, wiswyg-editor-user-answer-47024785642100" at bounding box center [240, 143] width 246 height 6
click at [197, 143] on p "Editor, wiswyg-editor-user-answer-47024785642100" at bounding box center [240, 143] width 246 height 6
click at [200, 143] on p "Editor, wiswyg-editor-user-answer-47024785642100" at bounding box center [240, 143] width 246 height 6
click at [146, 125] on link "Center" at bounding box center [146, 128] width 7 height 7
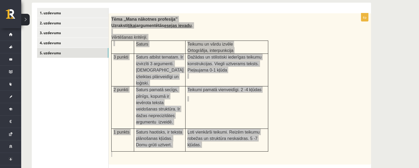
scroll to position [82, 0]
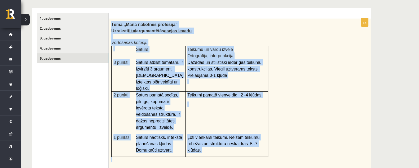
click at [353, 88] on div "Tēma ,,Mana nākotnes profesija’’ Uzraksti tikai argumentētās esejas ievadu . Vē…" at bounding box center [240, 94] width 263 height 151
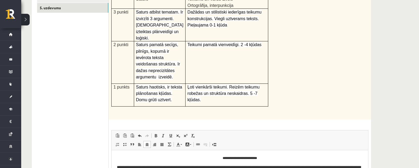
scroll to position [199, 0]
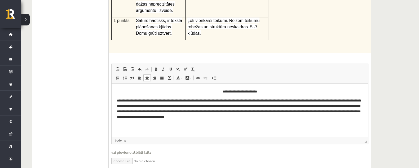
click at [169, 101] on p "**********" at bounding box center [240, 109] width 246 height 22
click at [157, 108] on p "**********" at bounding box center [240, 109] width 246 height 22
click at [183, 106] on p "**********" at bounding box center [240, 109] width 246 height 22
click at [181, 107] on p "**********" at bounding box center [240, 109] width 246 height 22
click at [181, 106] on p "**********" at bounding box center [240, 109] width 246 height 22
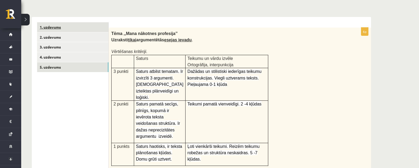
scroll to position [49, 0]
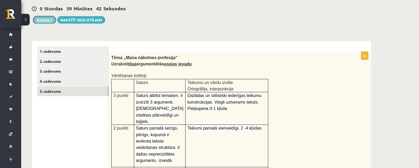
click at [43, 19] on button "Iesniegt" at bounding box center [44, 19] width 23 height 7
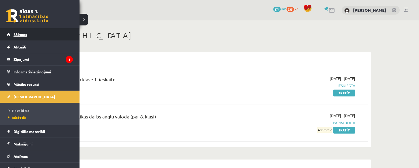
click at [25, 32] on span "Sākums" at bounding box center [21, 34] width 14 height 5
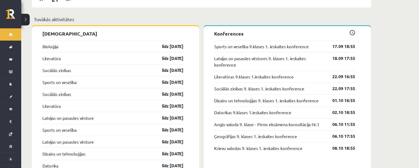
scroll to position [530, 0]
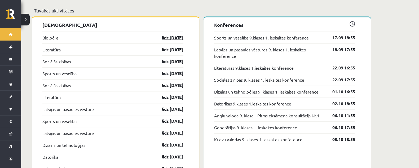
click at [168, 34] on link "līdz [DATE]" at bounding box center [168, 37] width 31 height 6
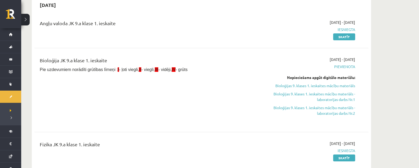
scroll to position [66, 0]
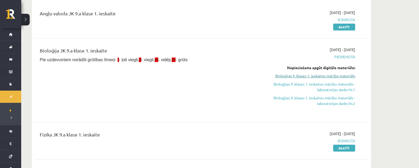
click at [334, 76] on link "Bioloģijas 9. klases 1. ieskaites mācību materiāls" at bounding box center [305, 76] width 100 height 6
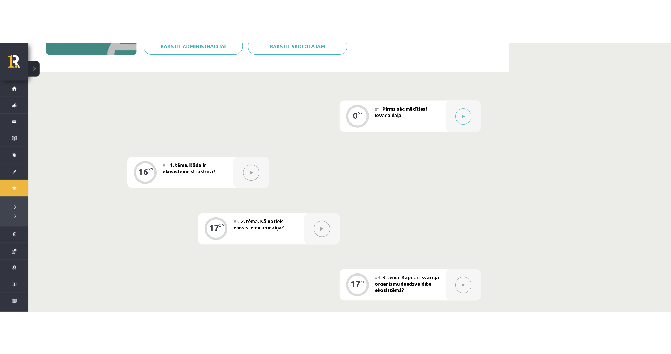
scroll to position [99, 0]
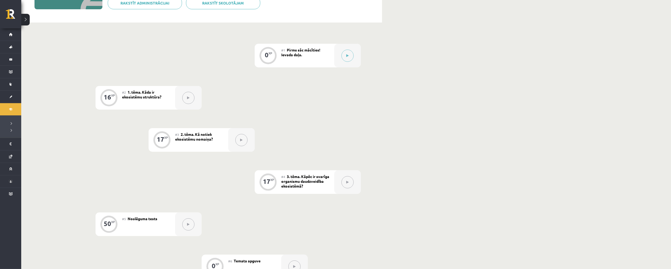
drag, startPoint x: 366, startPoint y: 1, endPoint x: 455, endPoint y: 170, distance: 191.1
click at [424, 168] on div "Digitālie materiāli 0 XP XP 100 0 / 100 XP Bioloģijas 9. klases 1. ieskaites mā…" at bounding box center [345, 119] width 649 height 397
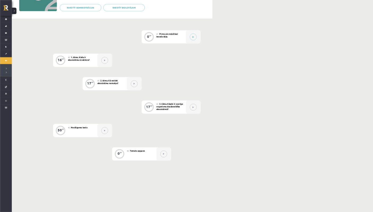
scroll to position [0, 0]
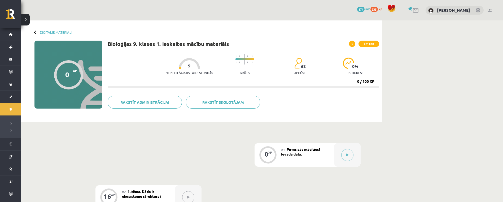
drag, startPoint x: 353, startPoint y: 36, endPoint x: 329, endPoint y: 5, distance: 39.0
click at [329, 5] on div "0 Dāvanas 174 mP 235 xp [PERSON_NAME]" at bounding box center [262, 10] width 482 height 20
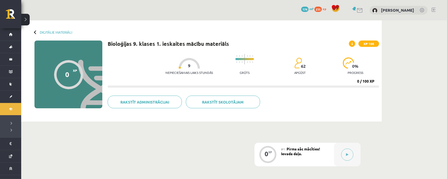
drag, startPoint x: 478, startPoint y: 1, endPoint x: 261, endPoint y: 7, distance: 216.7
click at [261, 7] on div "0 Dāvanas 174 mP 235 xp [PERSON_NAME]" at bounding box center [234, 10] width 426 height 20
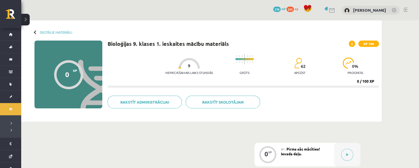
drag, startPoint x: 233, startPoint y: 15, endPoint x: 167, endPoint y: 2, distance: 67.3
click at [162, 2] on div "0 Dāvanas 174 mP 235 xp [PERSON_NAME]" at bounding box center [220, 10] width 398 height 20
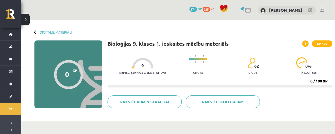
drag, startPoint x: 317, startPoint y: 0, endPoint x: 159, endPoint y: 6, distance: 158.1
click at [159, 6] on div "0 Dāvanas 174 mP 235 xp [PERSON_NAME]" at bounding box center [178, 10] width 314 height 20
drag, startPoint x: 322, startPoint y: 55, endPoint x: 308, endPoint y: 56, distance: 14.4
click at [308, 56] on div "Nepieciešamais laiks stundās 9 Grūts 62 apgūst 0 % progress" at bounding box center [226, 64] width 214 height 26
click at [329, 21] on div "Digitālie materiāli 0 XP XP 100 0 / 100 XP Bioloģijas 9. klases 1. ieskaites mā…" at bounding box center [178, 70] width 314 height 101
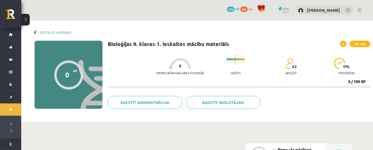
drag, startPoint x: 320, startPoint y: 2, endPoint x: 160, endPoint y: 5, distance: 160.2
click at [160, 5] on div "0 Dāvanas 174 mP 235 xp [PERSON_NAME]" at bounding box center [196, 10] width 351 height 20
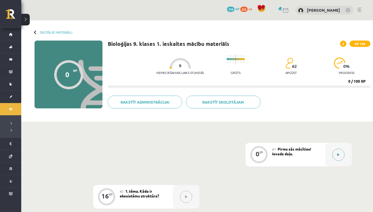
click at [339, 156] on button at bounding box center [338, 155] width 12 height 12
